Goal: Task Accomplishment & Management: Manage account settings

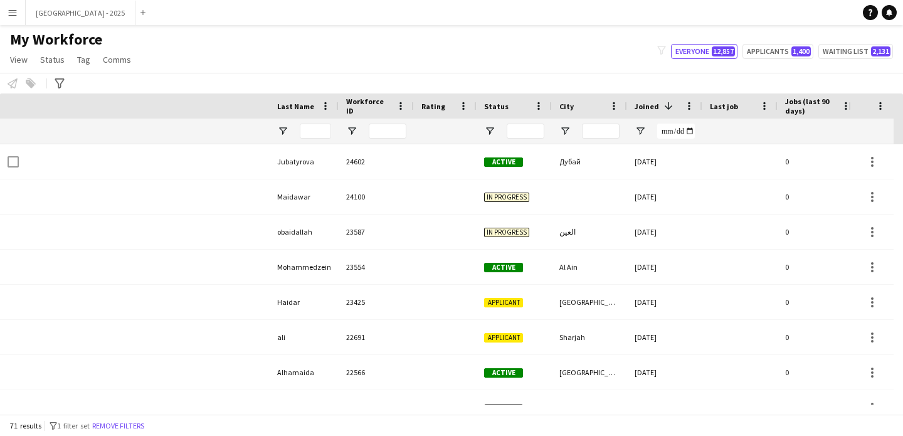
scroll to position [0, 432]
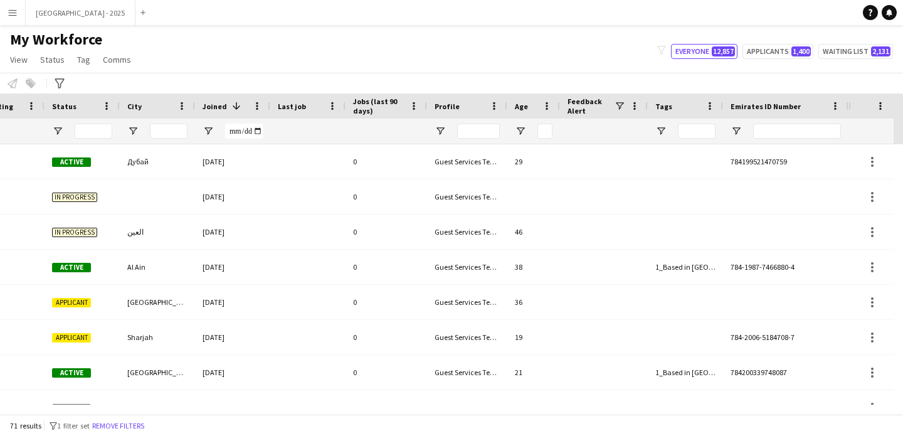
click at [750, 131] on div at bounding box center [785, 131] width 125 height 25
click at [754, 132] on input "Emirates ID Number Filter Input" at bounding box center [797, 131] width 88 height 15
paste input "*******"
type input "*******"
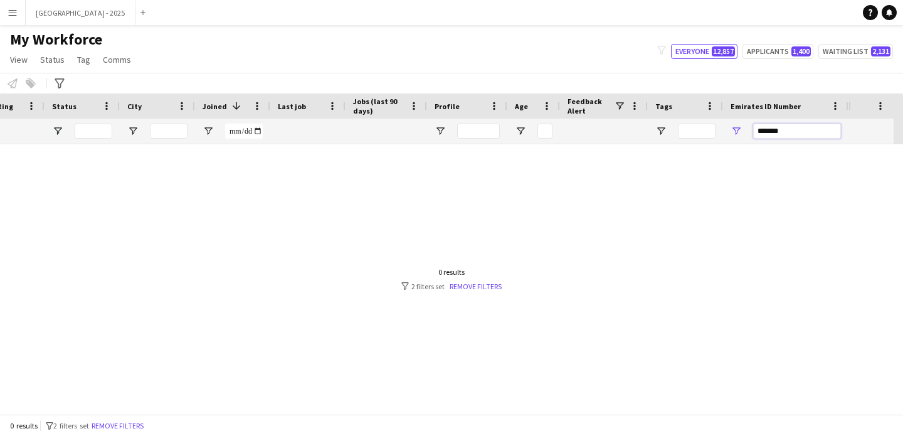
scroll to position [0, 423]
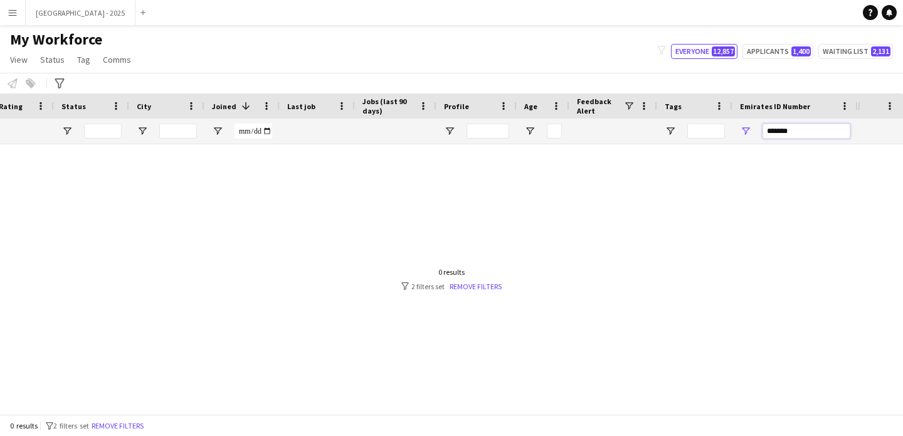
click at [787, 132] on input "*******" at bounding box center [807, 131] width 88 height 15
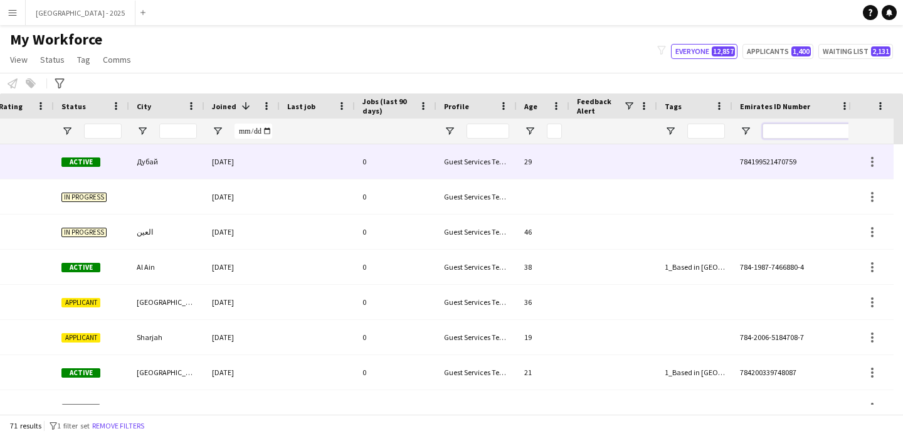
scroll to position [0, 0]
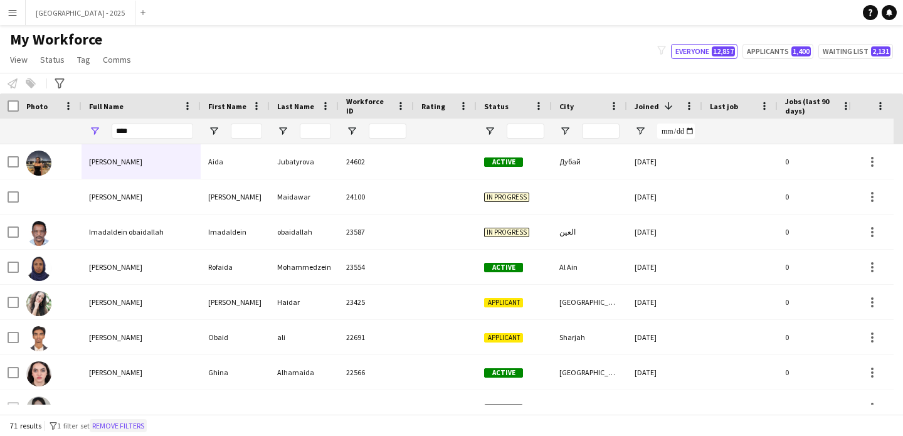
click at [129, 420] on button "Remove filters" at bounding box center [118, 426] width 57 height 14
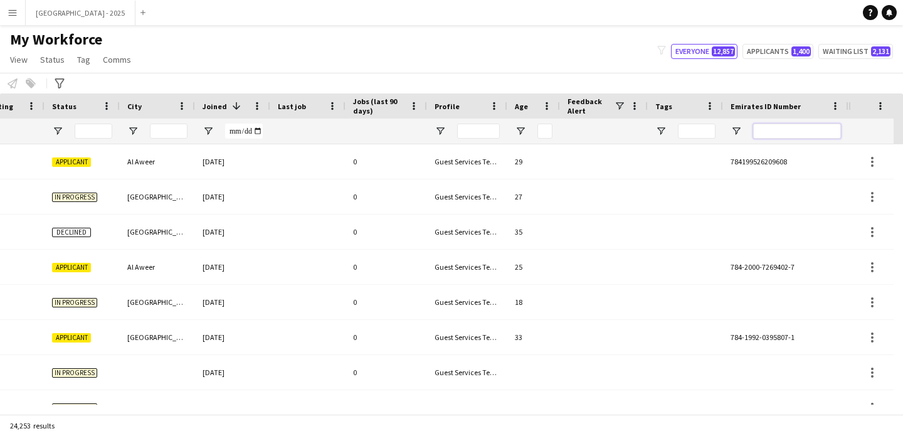
click at [790, 130] on input "Emirates ID Number Filter Input" at bounding box center [797, 131] width 88 height 15
paste input "*******"
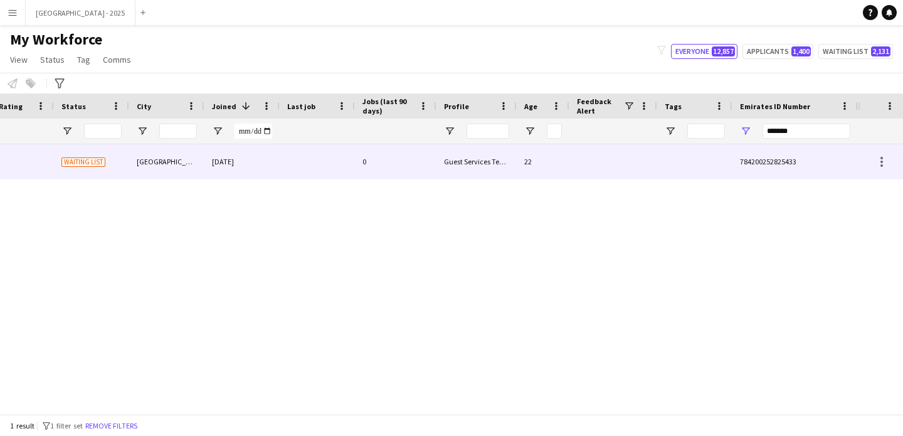
click at [696, 165] on div at bounding box center [694, 161] width 75 height 34
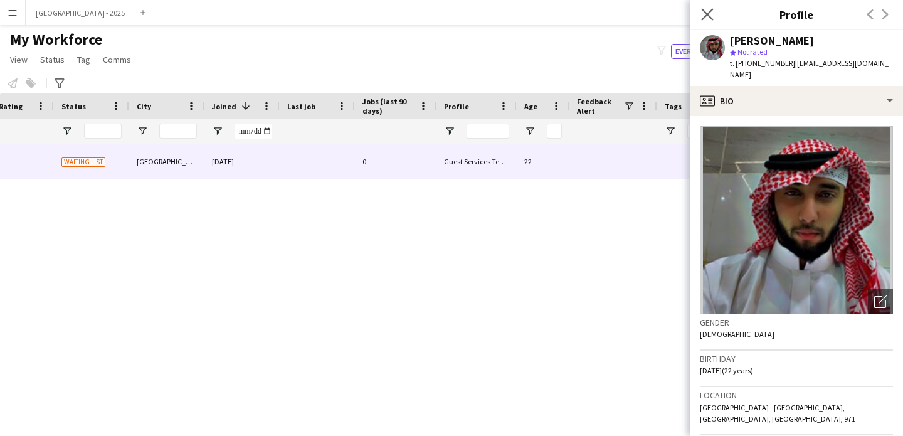
click at [707, 21] on app-icon "Close pop-in" at bounding box center [708, 15] width 18 height 18
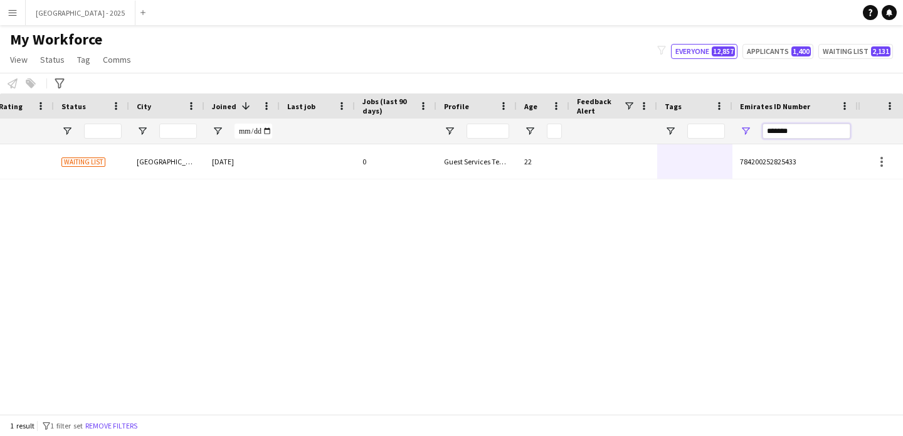
click at [785, 129] on input "*******" at bounding box center [807, 131] width 88 height 15
paste input "Emirates ID Number Filter Input"
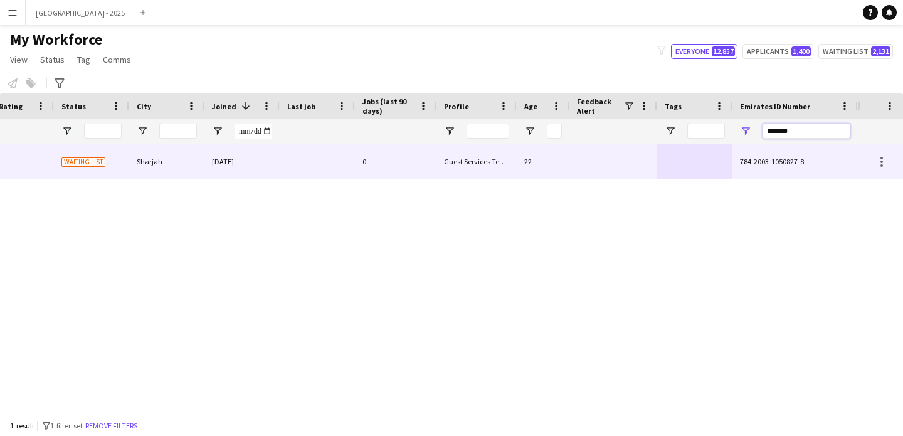
type input "*******"
click at [672, 159] on div at bounding box center [694, 161] width 75 height 34
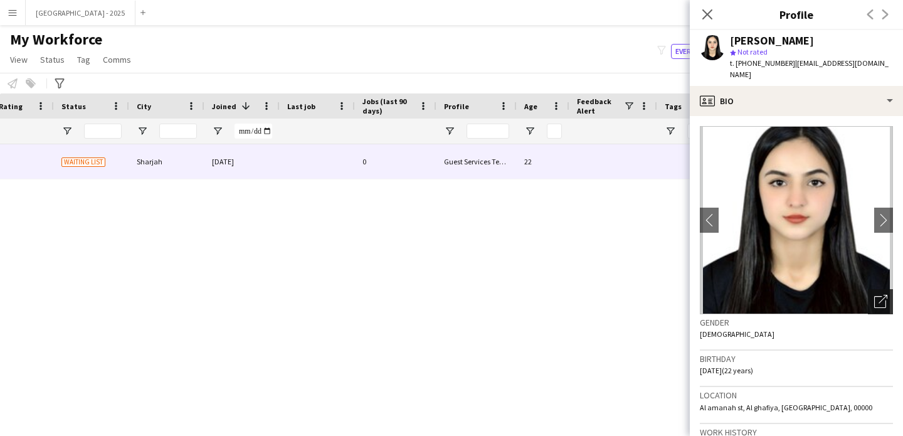
click at [874, 295] on icon "Open photos pop-in" at bounding box center [880, 301] width 13 height 13
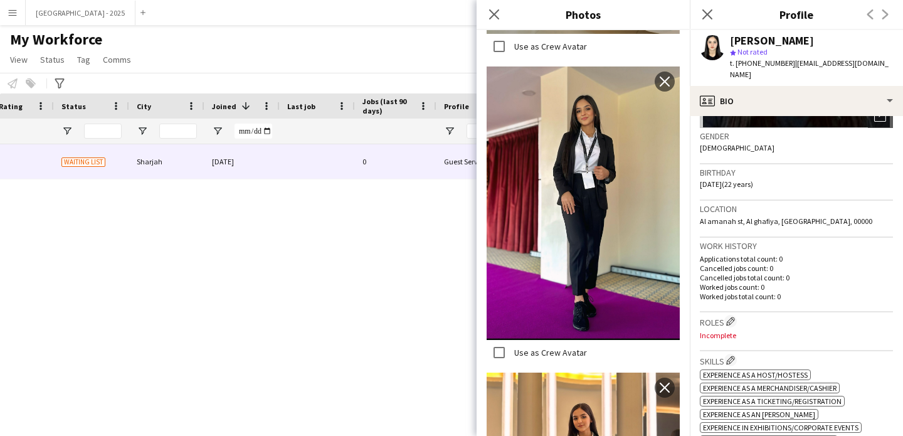
scroll to position [356, 0]
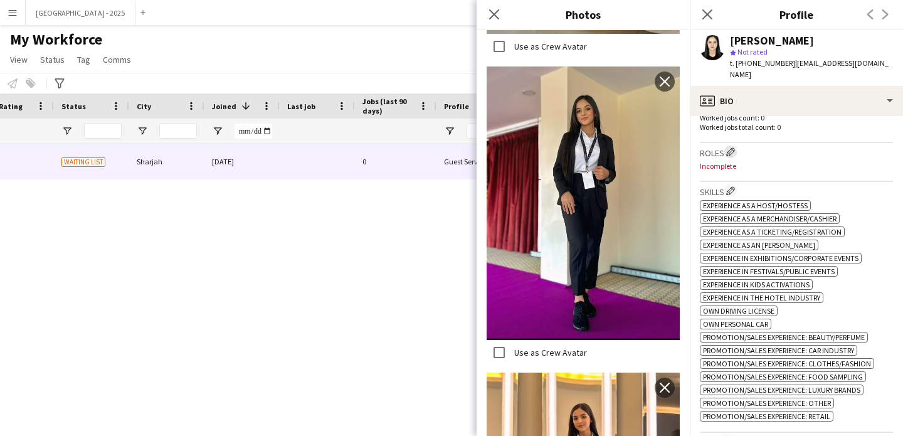
click at [731, 147] on app-icon "Edit crew company roles" at bounding box center [730, 151] width 9 height 9
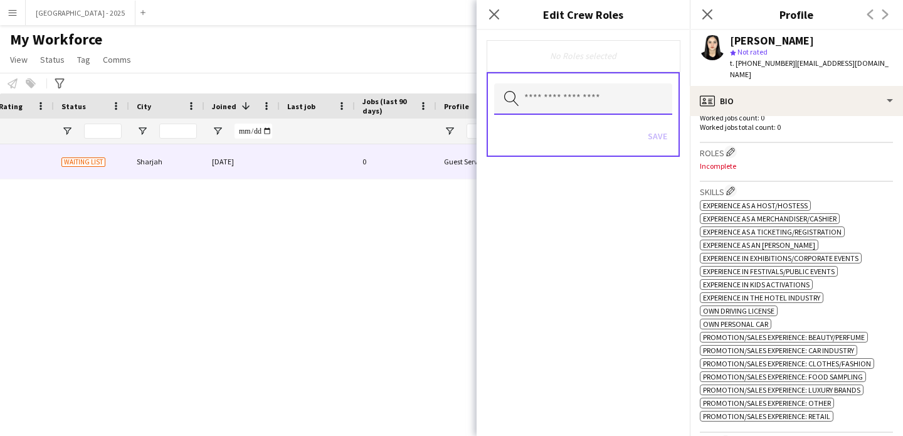
click at [629, 98] on input "text" at bounding box center [583, 98] width 178 height 31
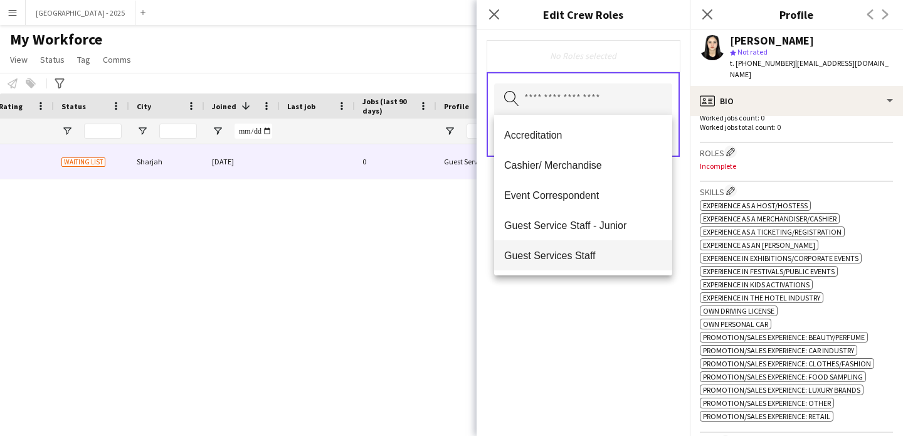
click at [615, 259] on span "Guest Services Staff" at bounding box center [583, 256] width 158 height 12
click at [615, 259] on span "Guest Services Staff - Senior" at bounding box center [583, 256] width 158 height 12
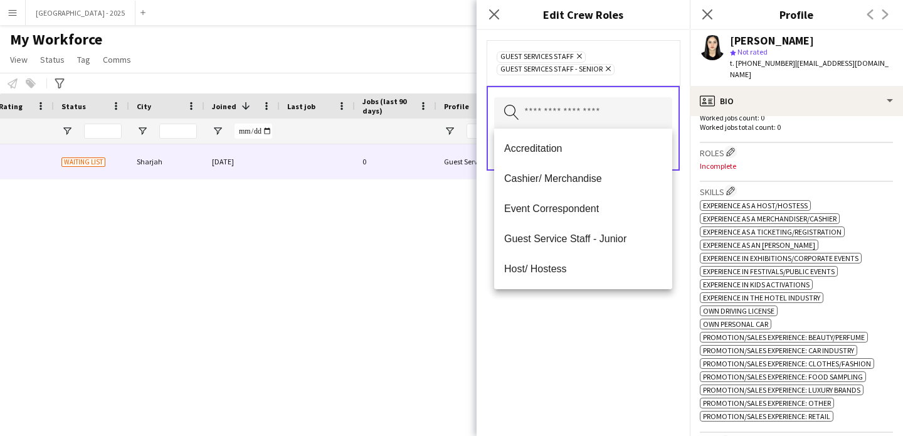
click at [614, 312] on div "Guest Services Staff Remove Guest Services Staff - Senior Remove Search by role…" at bounding box center [583, 233] width 213 height 406
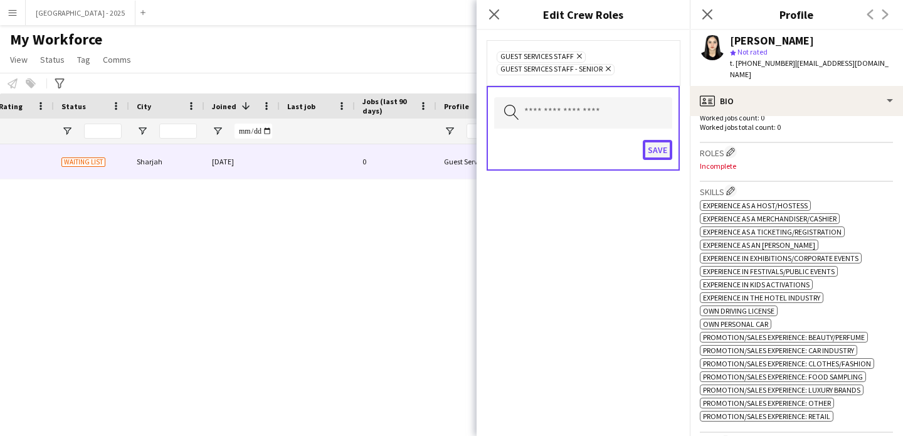
click at [649, 144] on button "Save" at bounding box center [657, 150] width 29 height 20
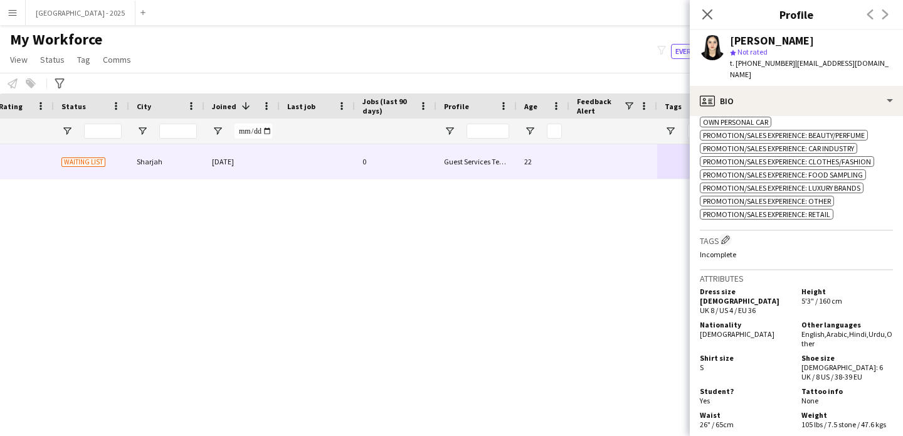
scroll to position [629, 0]
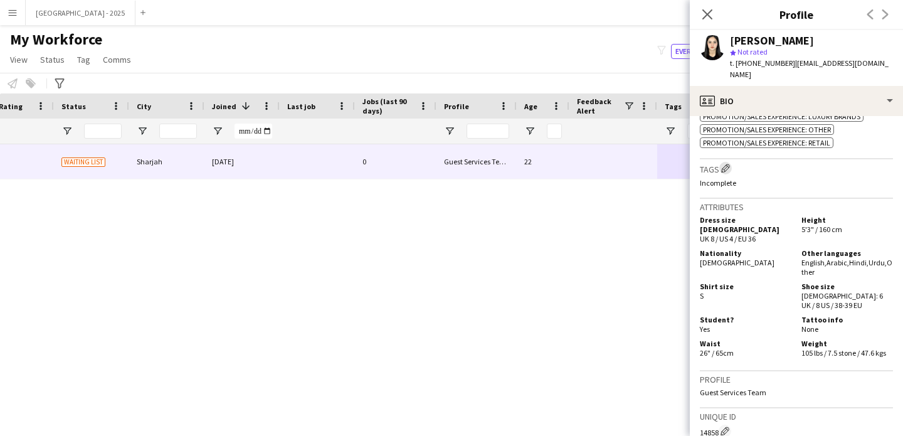
click at [723, 167] on app-icon "Edit crew company tags" at bounding box center [725, 168] width 9 height 9
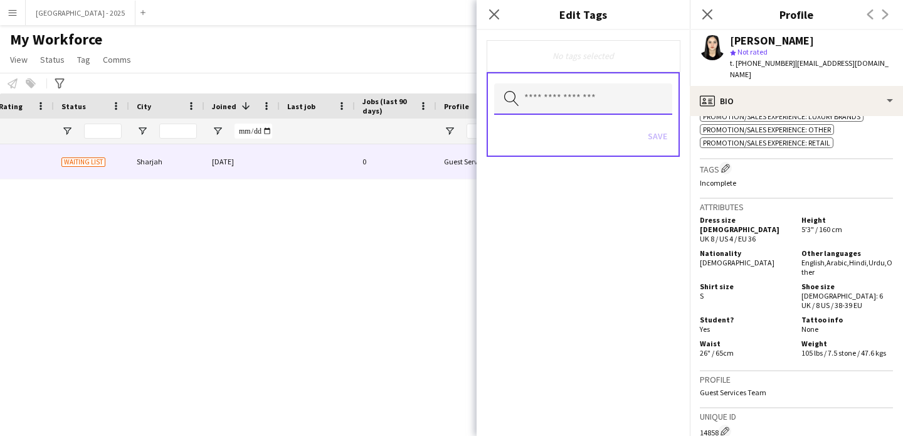
click at [588, 105] on input "text" at bounding box center [583, 98] width 178 height 31
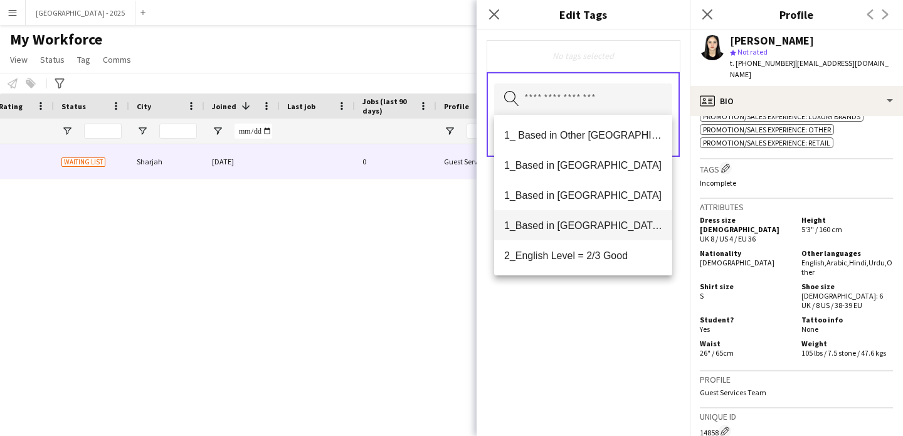
click at [599, 220] on span "1_Based in [GEOGRAPHIC_DATA]/[GEOGRAPHIC_DATA]/Ajman" at bounding box center [583, 226] width 158 height 12
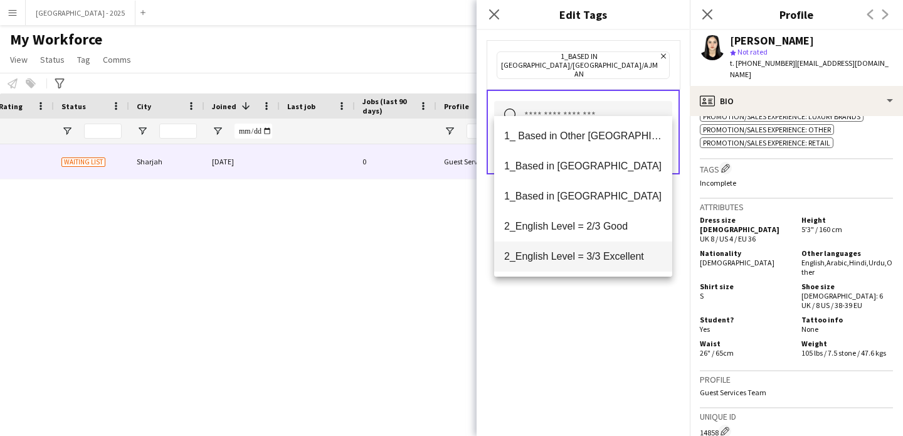
click at [607, 255] on span "2_English Level = 3/3 Excellent" at bounding box center [583, 256] width 158 height 12
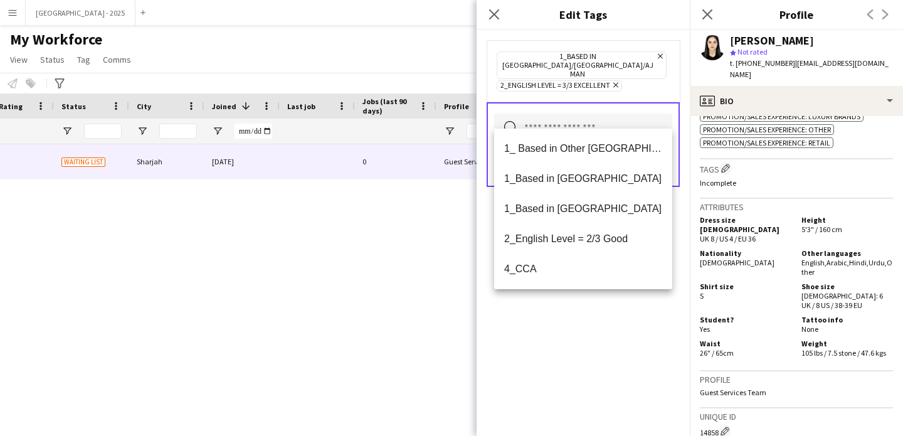
click at [627, 329] on div "1_Based in [GEOGRAPHIC_DATA]/[GEOGRAPHIC_DATA]/Ajman Remove 2_English Level = 3…" at bounding box center [583, 233] width 213 height 406
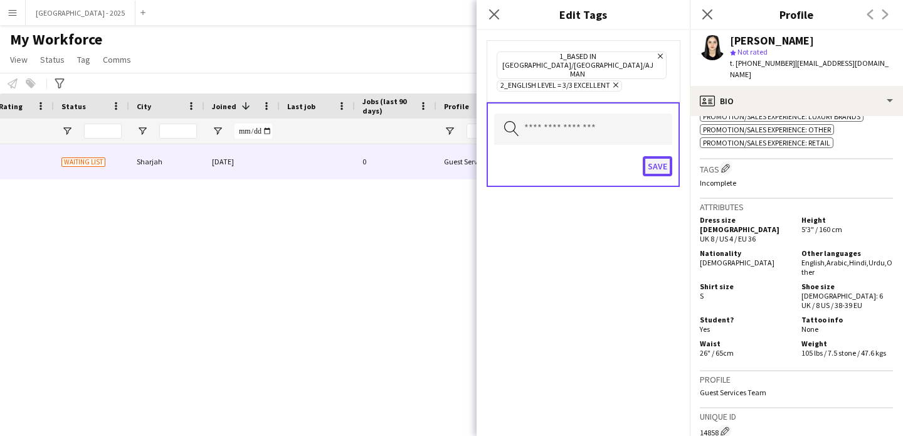
click at [658, 156] on button "Save" at bounding box center [657, 166] width 29 height 20
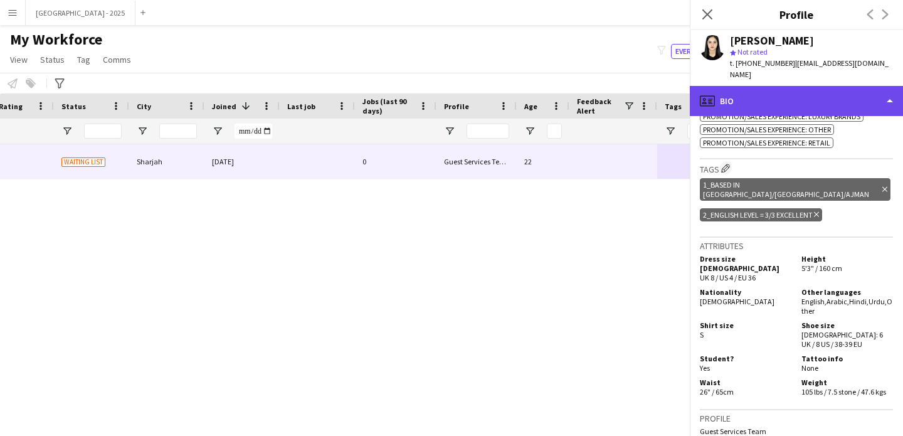
click at [735, 90] on div "profile Bio" at bounding box center [796, 101] width 213 height 30
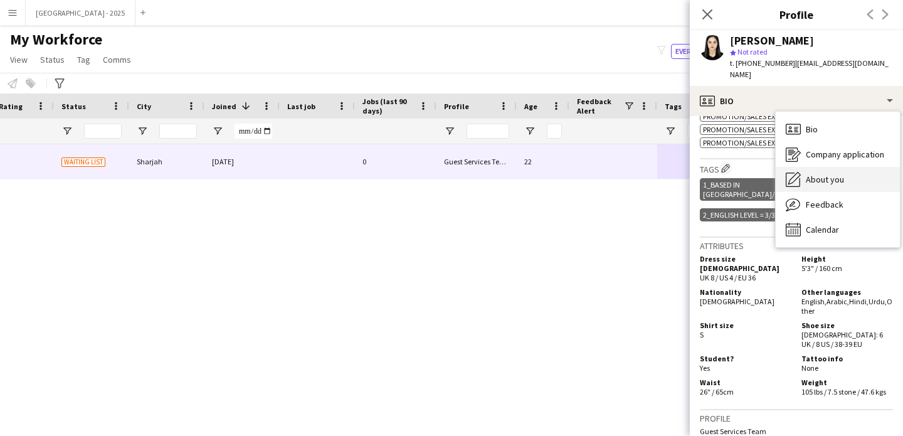
click at [806, 174] on span "About you" at bounding box center [825, 179] width 38 height 11
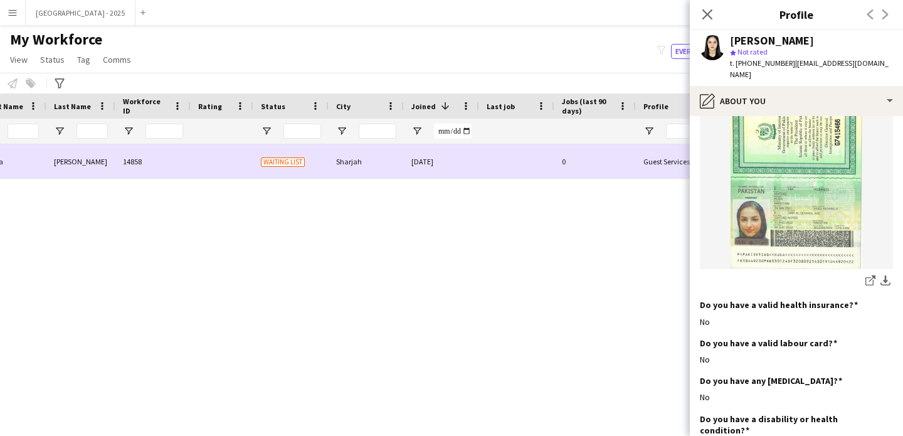
scroll to position [0, 0]
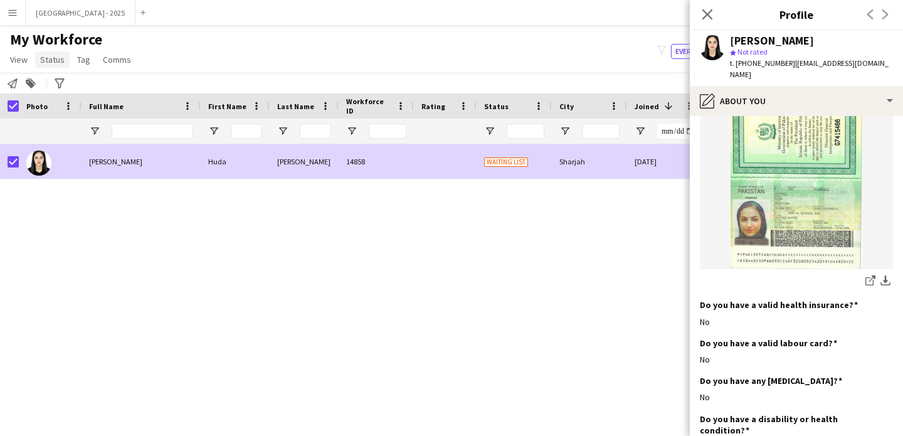
click at [45, 56] on span "Status" at bounding box center [52, 59] width 24 height 11
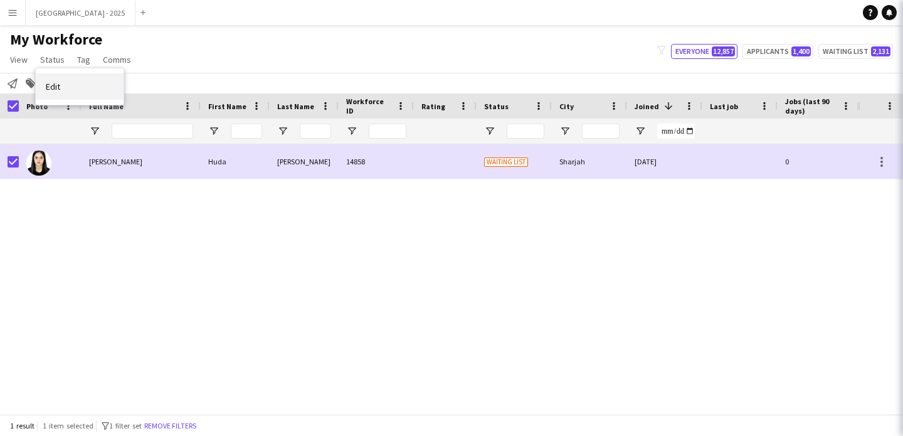
click at [87, 89] on link "Edit" at bounding box center [80, 86] width 88 height 26
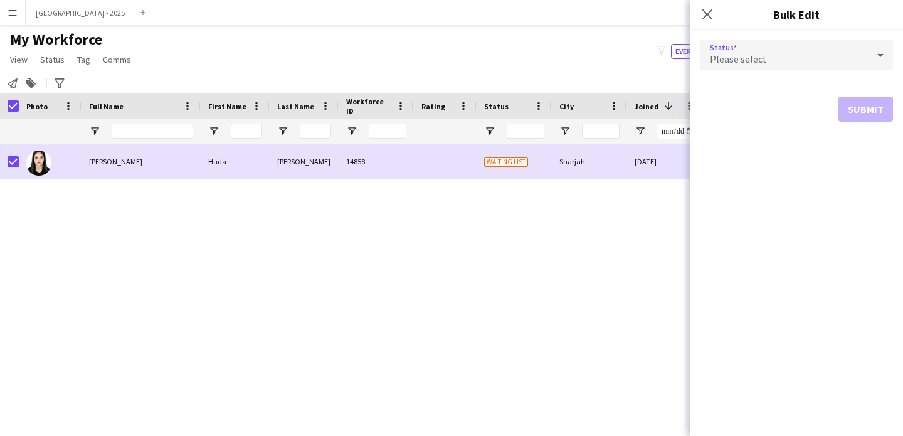
click at [748, 57] on span "Please select" at bounding box center [738, 59] width 57 height 13
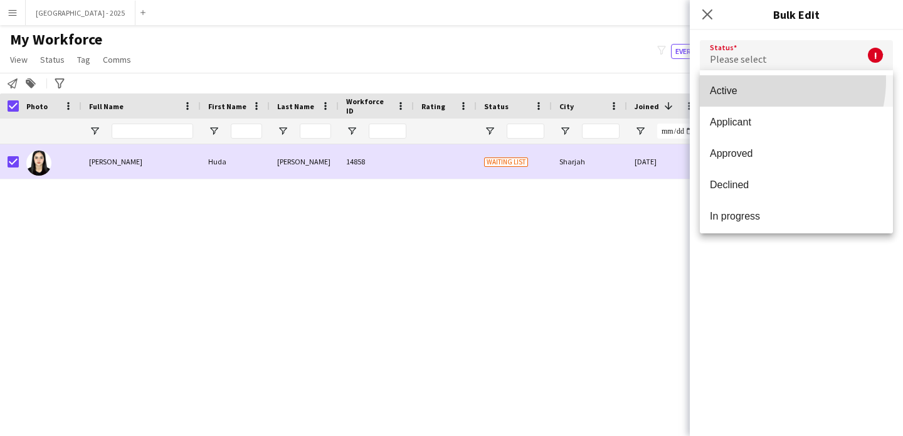
click at [758, 80] on mat-option "Active" at bounding box center [796, 90] width 193 height 31
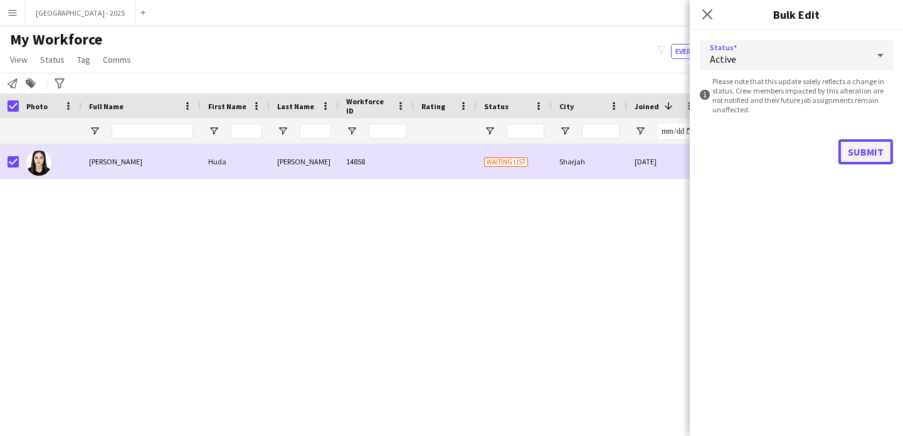
click at [850, 146] on button "Submit" at bounding box center [866, 151] width 55 height 25
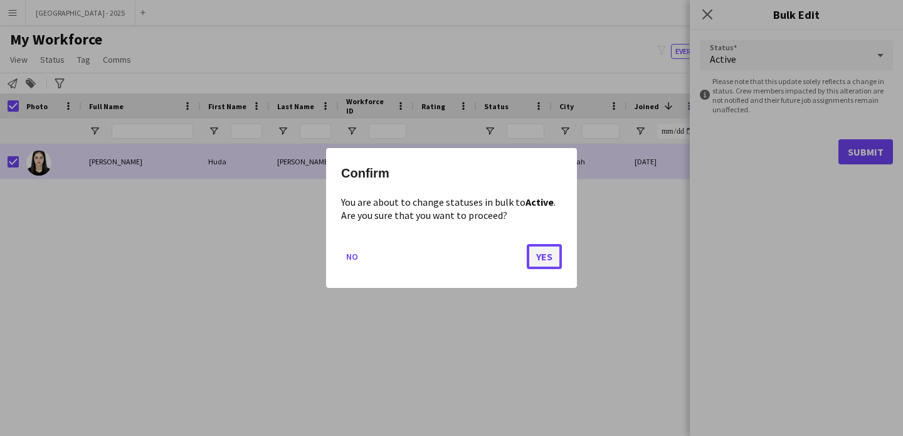
click at [543, 258] on button "Yes" at bounding box center [544, 256] width 35 height 25
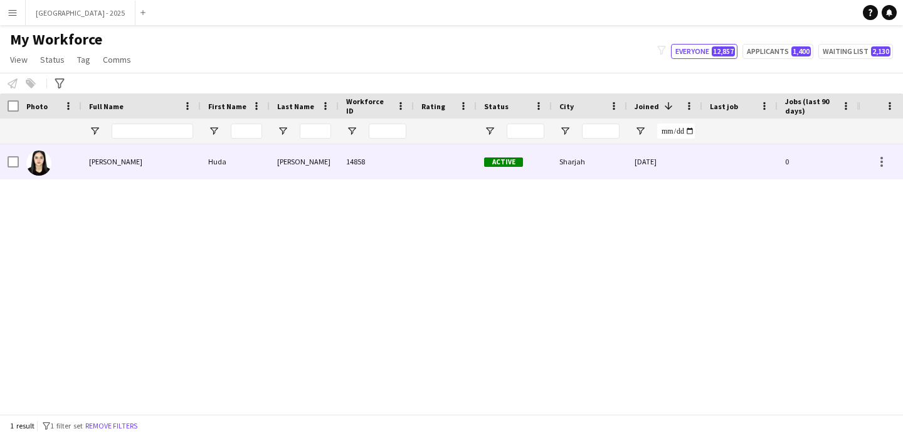
click at [92, 164] on span "[PERSON_NAME]" at bounding box center [115, 161] width 53 height 9
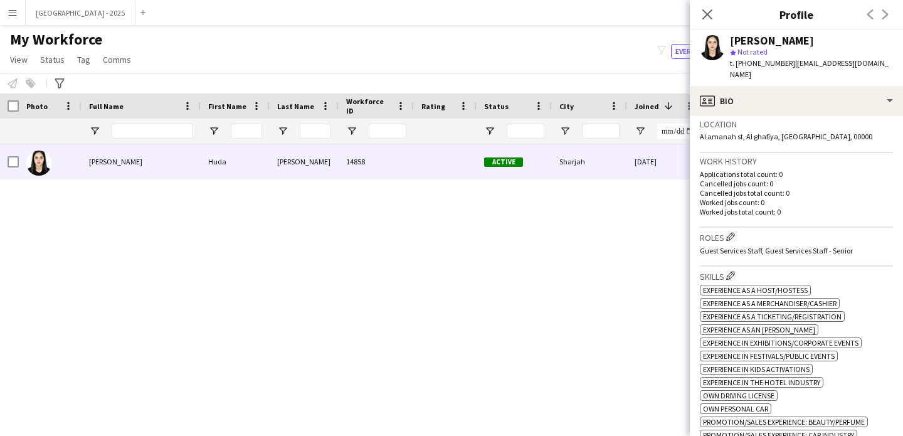
scroll to position [273, 0]
click at [728, 228] on h3 "Roles Edit crew company roles" at bounding box center [796, 234] width 193 height 13
drag, startPoint x: 731, startPoint y: 221, endPoint x: 726, endPoint y: 208, distance: 13.8
click at [731, 230] on app-icon "Edit crew company roles" at bounding box center [730, 234] width 9 height 9
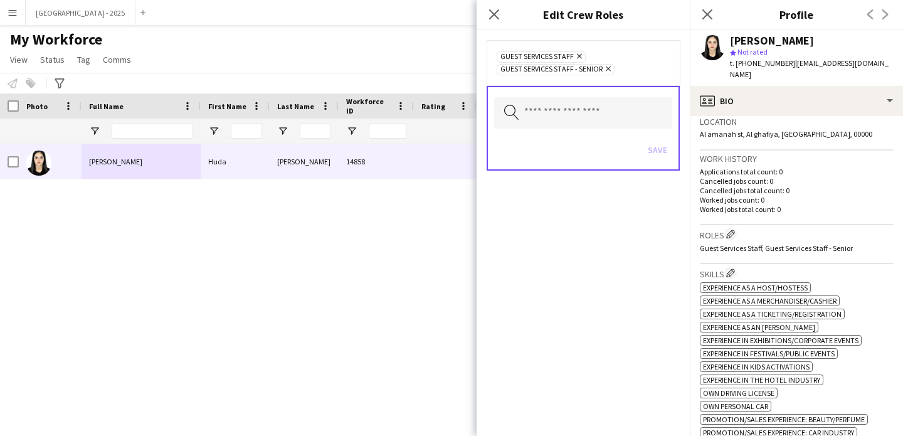
click at [627, 95] on div "Search by role type Save" at bounding box center [583, 128] width 193 height 85
click at [632, 103] on input "text" at bounding box center [583, 112] width 178 height 31
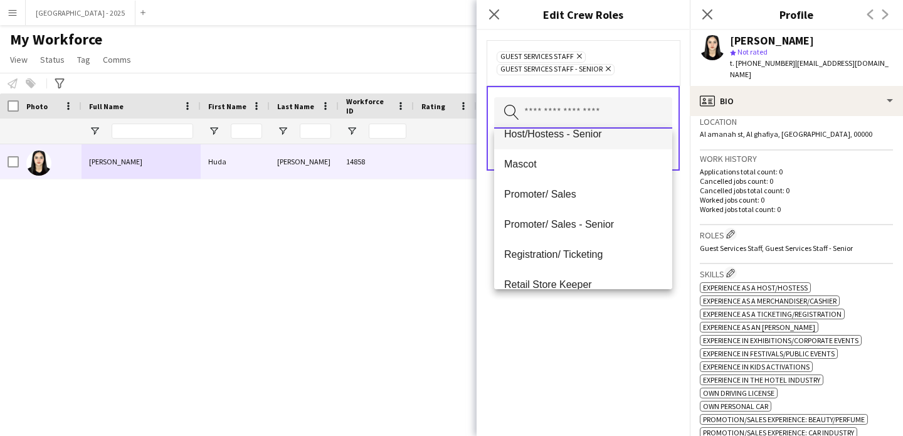
scroll to position [196, 0]
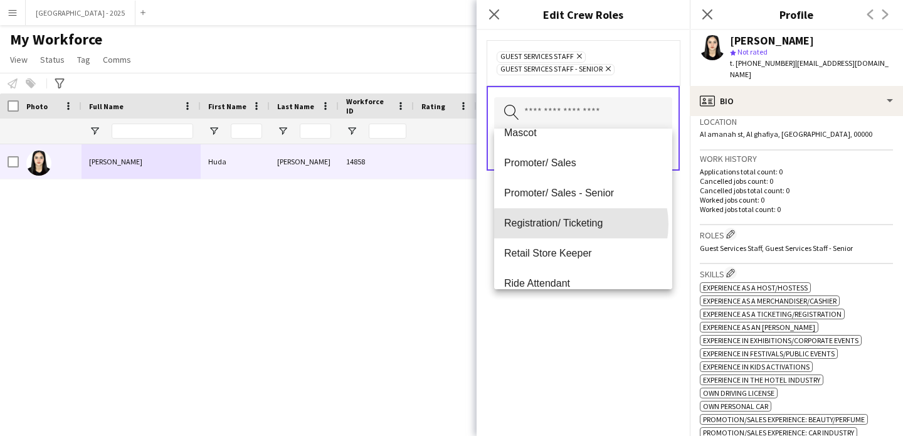
drag, startPoint x: 581, startPoint y: 224, endPoint x: 603, endPoint y: 280, distance: 60.6
click at [581, 224] on span "Registration/ Ticketing" at bounding box center [583, 223] width 158 height 12
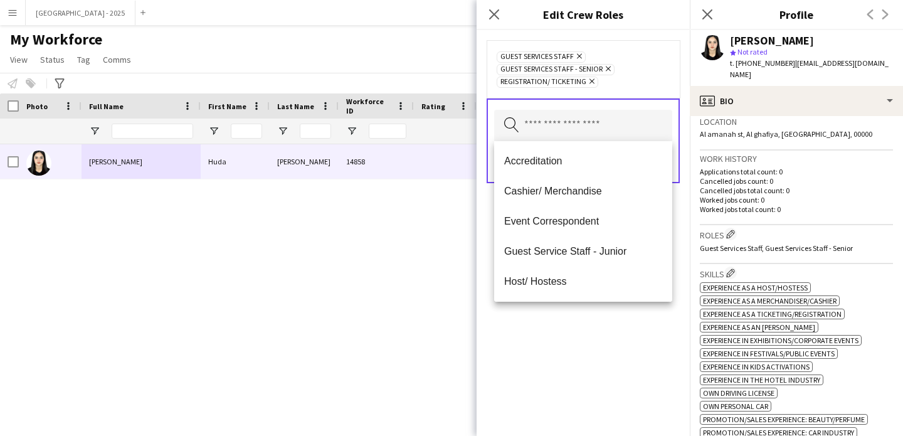
drag, startPoint x: 610, startPoint y: 317, endPoint x: 644, endPoint y: 199, distance: 122.3
click at [610, 315] on div "Guest Services Staff Remove Guest Services Staff - Senior Remove Registration/ …" at bounding box center [583, 233] width 213 height 406
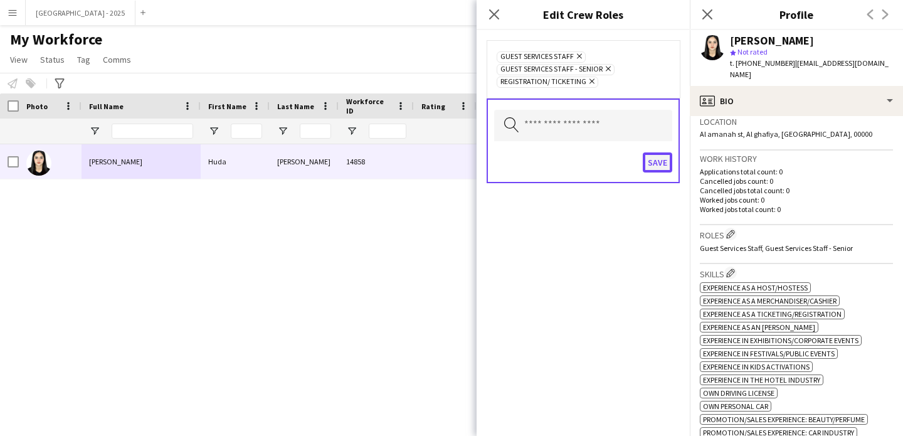
click at [656, 157] on button "Save" at bounding box center [657, 162] width 29 height 20
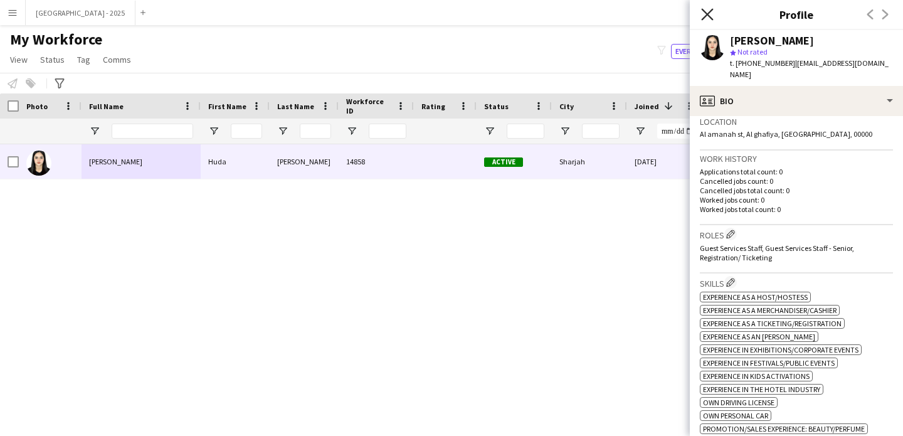
click at [707, 12] on icon "Close pop-in" at bounding box center [707, 14] width 12 height 12
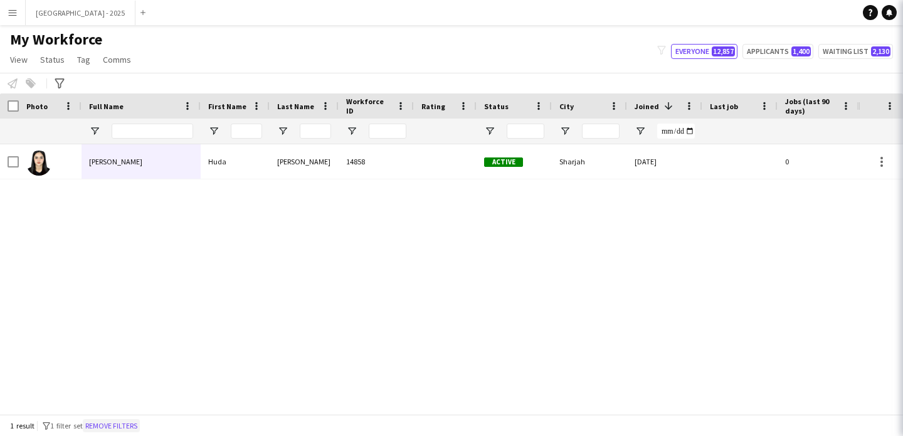
click at [104, 426] on button "Remove filters" at bounding box center [111, 426] width 57 height 14
